Goal: Task Accomplishment & Management: Manage account settings

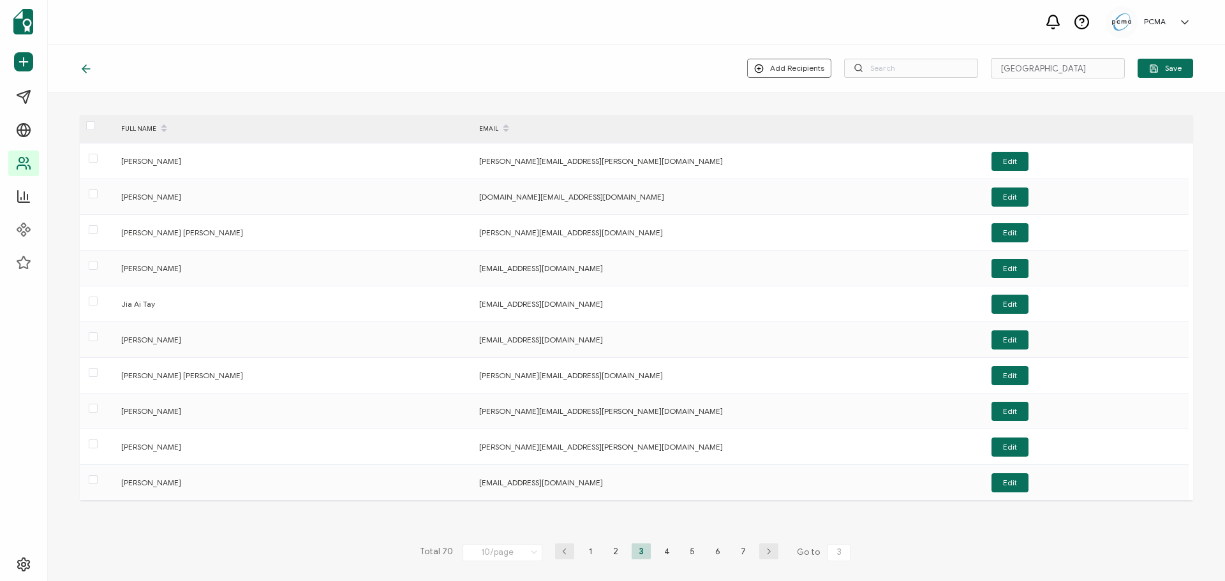
click at [84, 66] on icon at bounding box center [86, 69] width 13 height 13
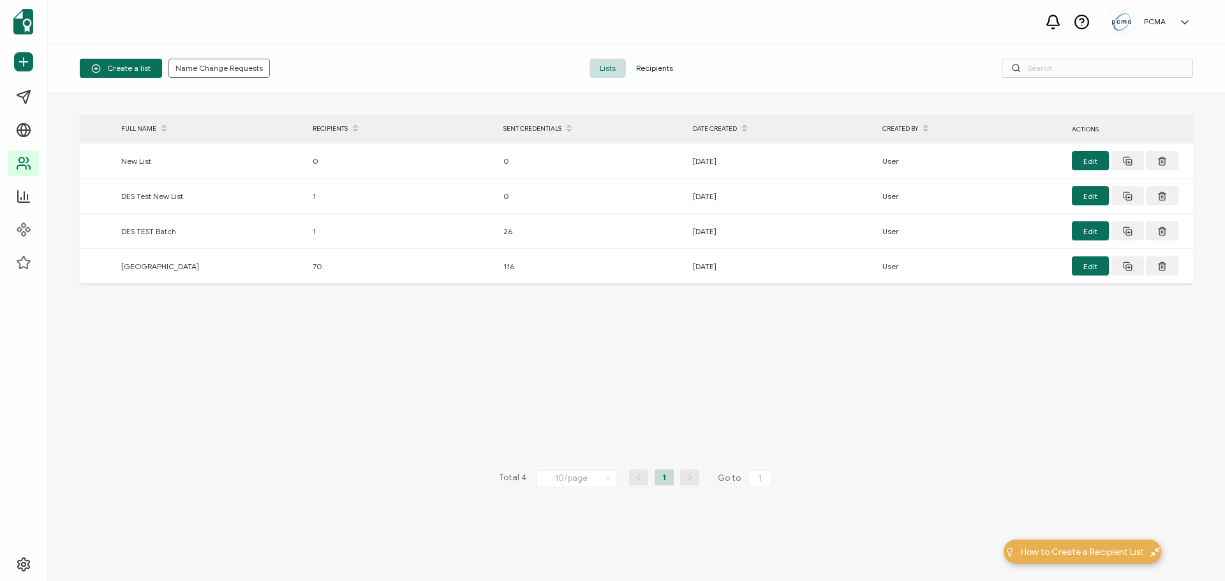
click at [646, 59] on span "Recipients" at bounding box center [654, 68] width 57 height 19
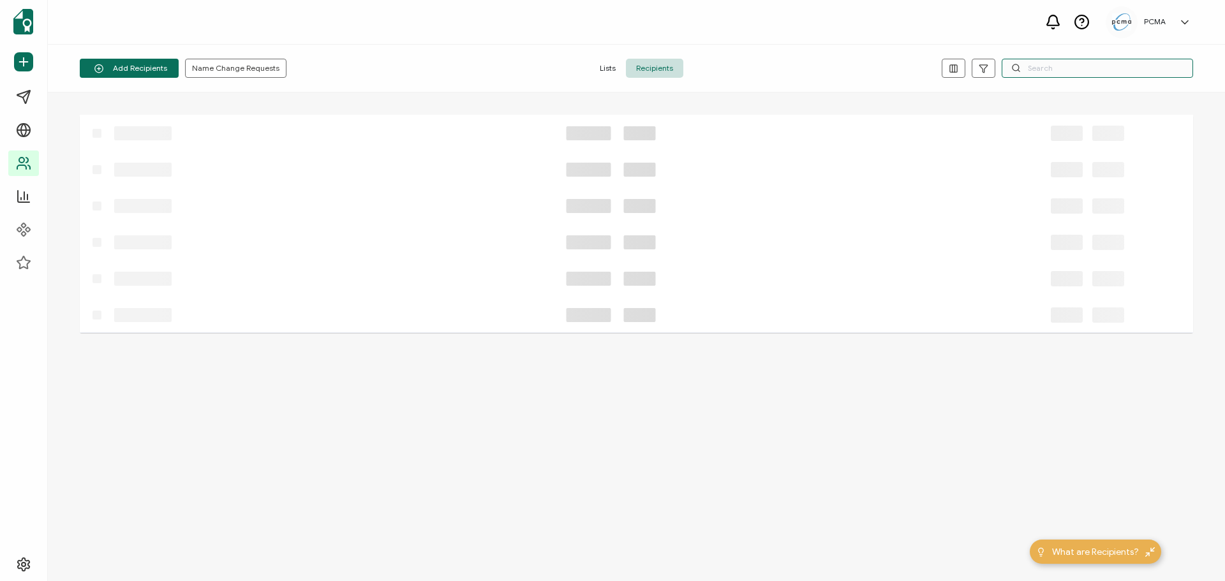
click at [1077, 67] on input "text" at bounding box center [1097, 68] width 191 height 19
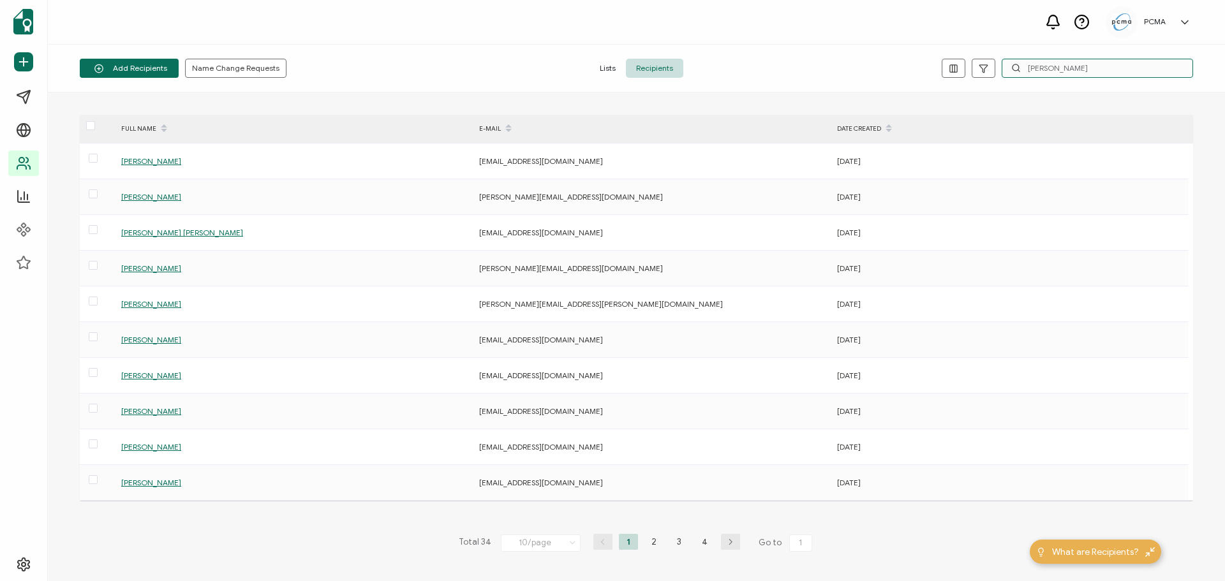
type input "[PERSON_NAME]"
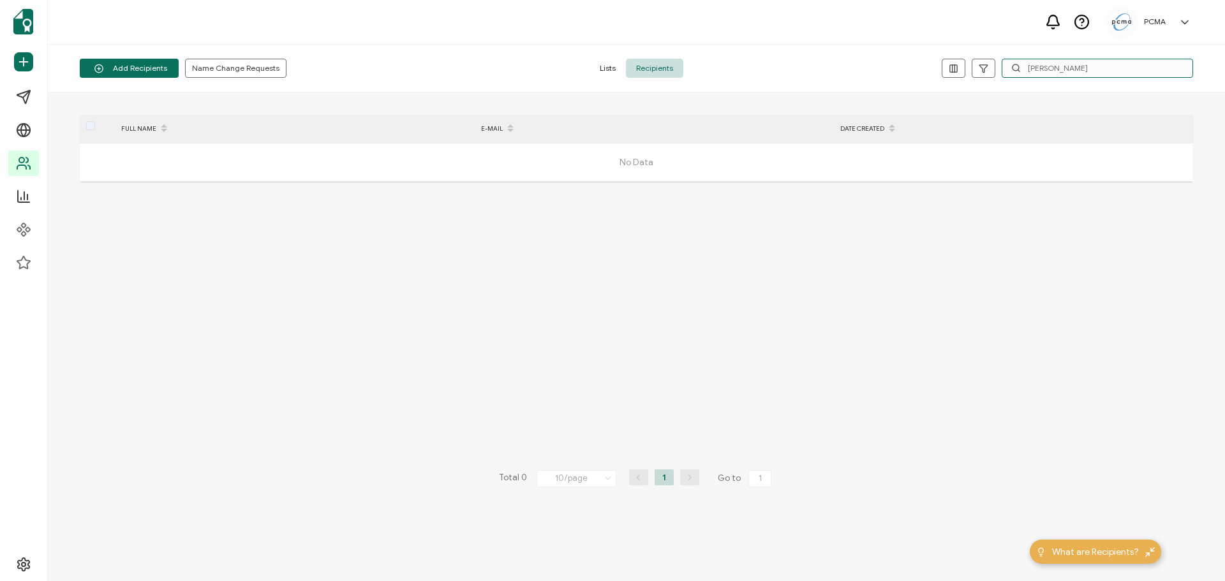
drag, startPoint x: 1074, startPoint y: 63, endPoint x: 1007, endPoint y: 71, distance: 67.5
click at [1007, 71] on input "[PERSON_NAME]" at bounding box center [1097, 68] width 191 height 19
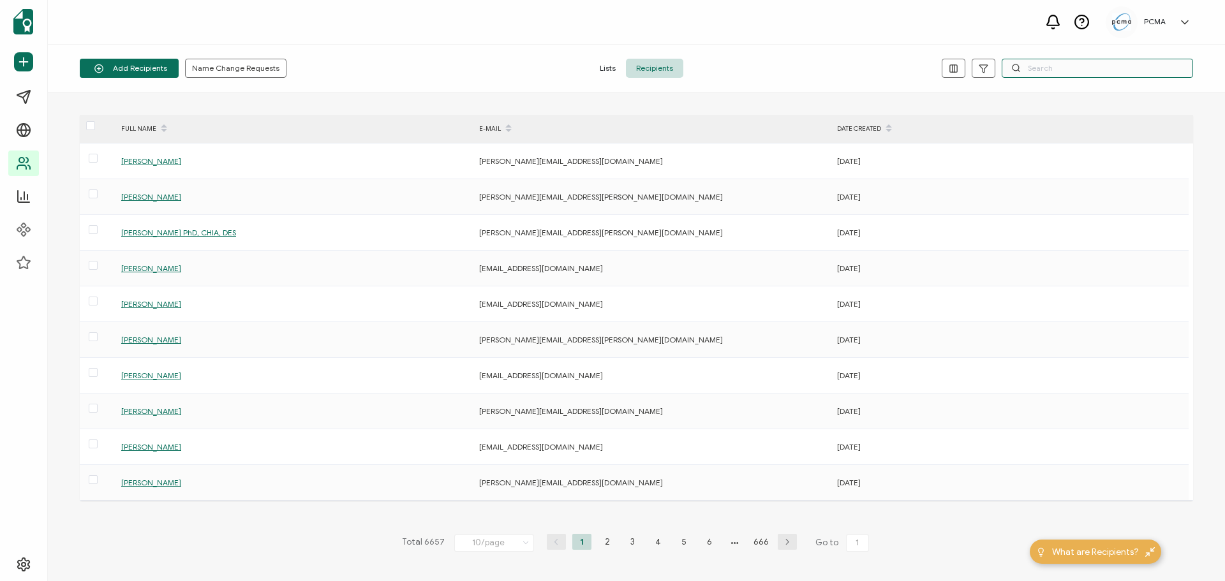
paste input "[EMAIL_ADDRESS][DOMAIN_NAME]"
type input "[EMAIL_ADDRESS][DOMAIN_NAME]"
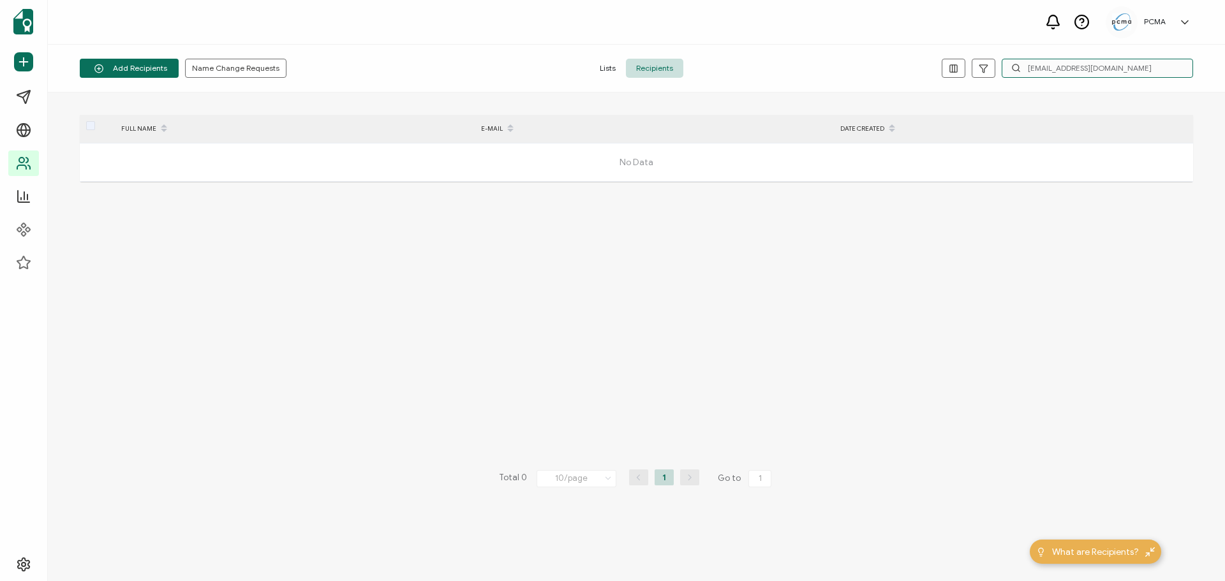
drag, startPoint x: 1154, startPoint y: 68, endPoint x: 981, endPoint y: 85, distance: 173.7
click at [981, 85] on div "Add Recipients Upload Spreadsheet Add a Single Recipient Name Change Requests L…" at bounding box center [636, 69] width 1177 height 48
